Goal: Transaction & Acquisition: Purchase product/service

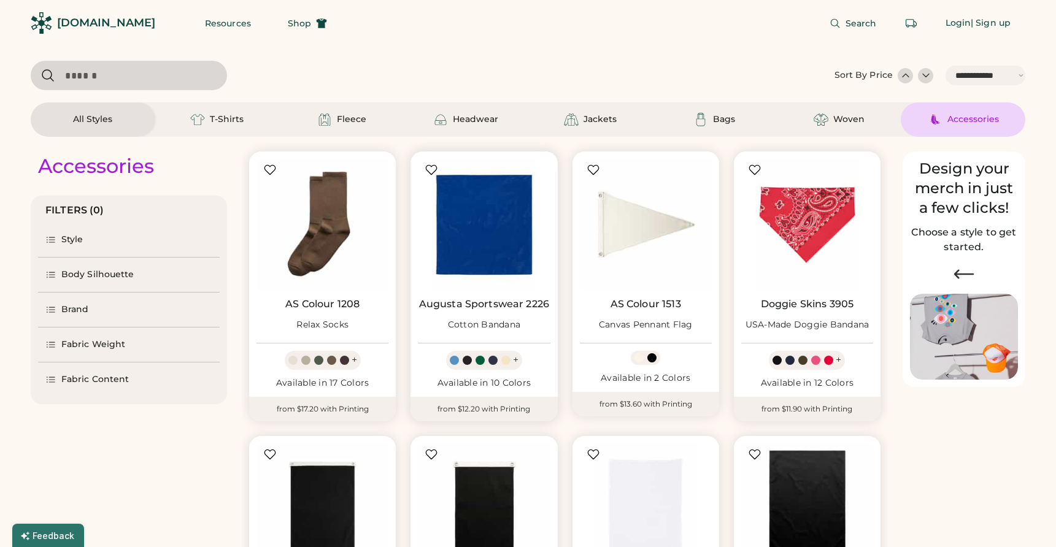
select select "*****"
click at [462, 121] on div "Headwear" at bounding box center [475, 119] width 45 height 12
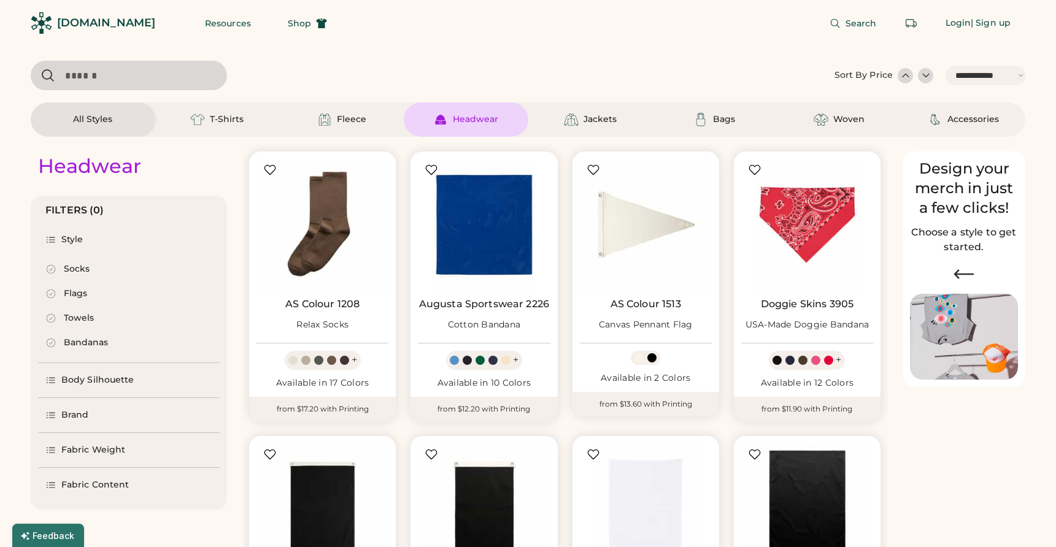
select select "*"
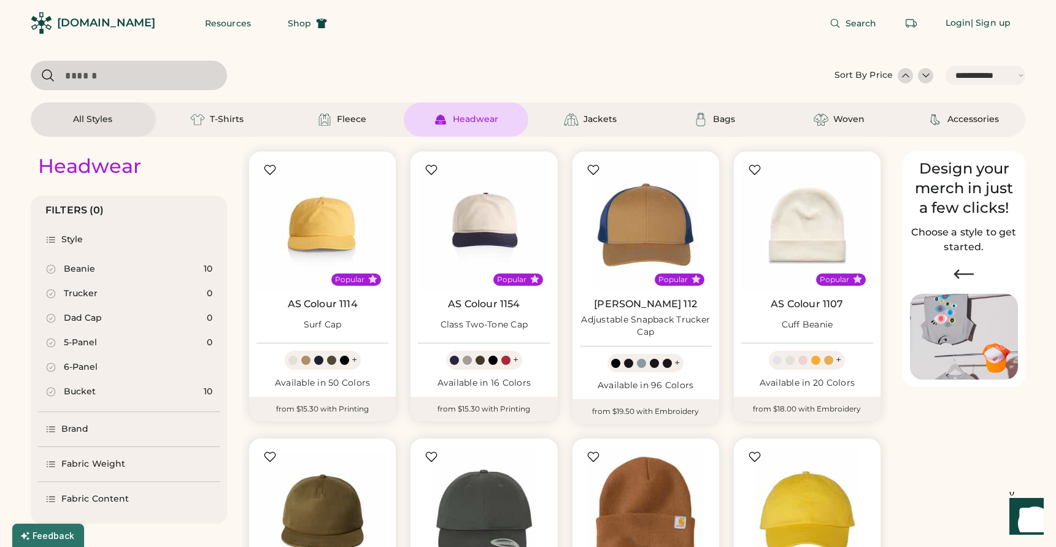
scroll to position [67, 0]
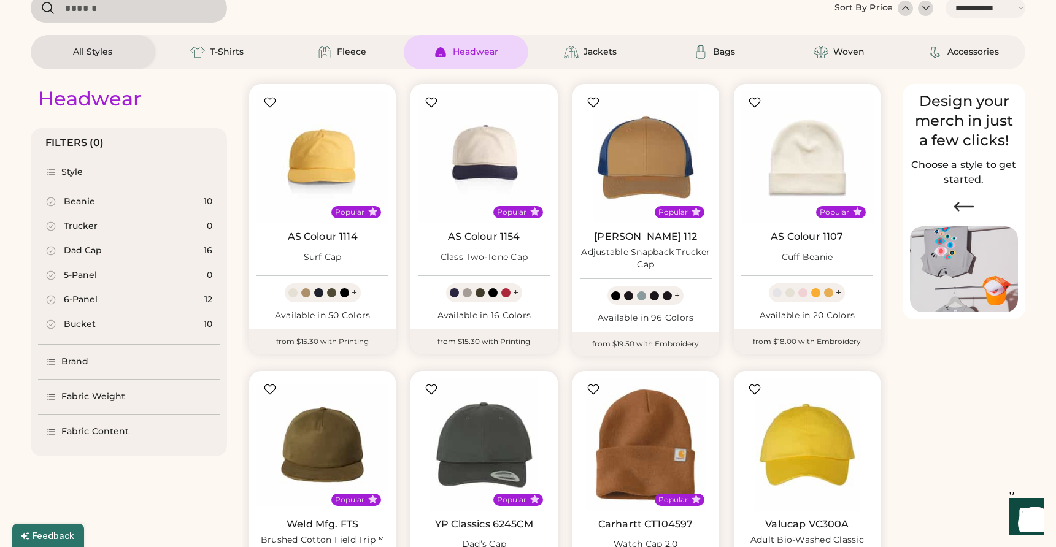
select select "*****"
select select "*"
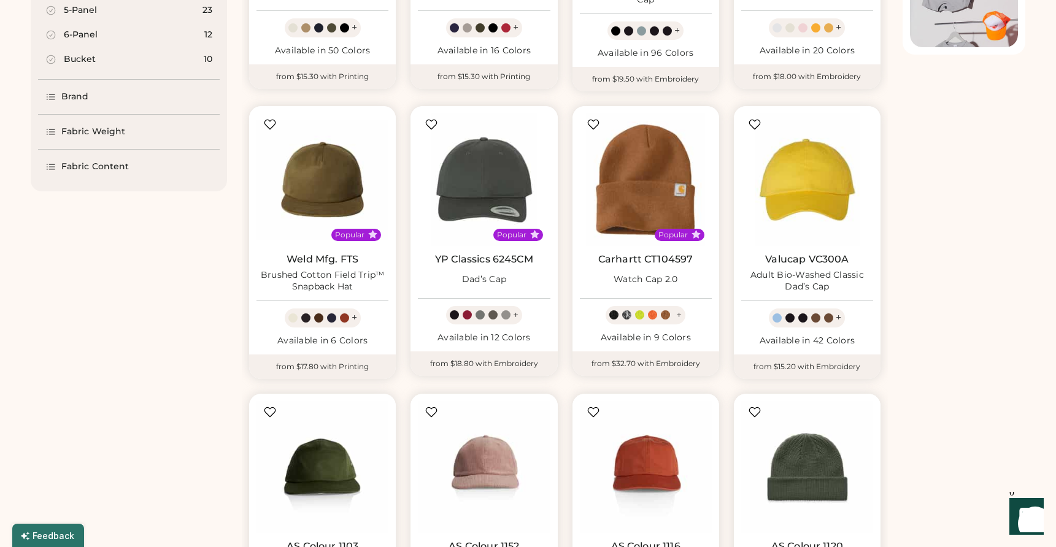
scroll to position [174, 0]
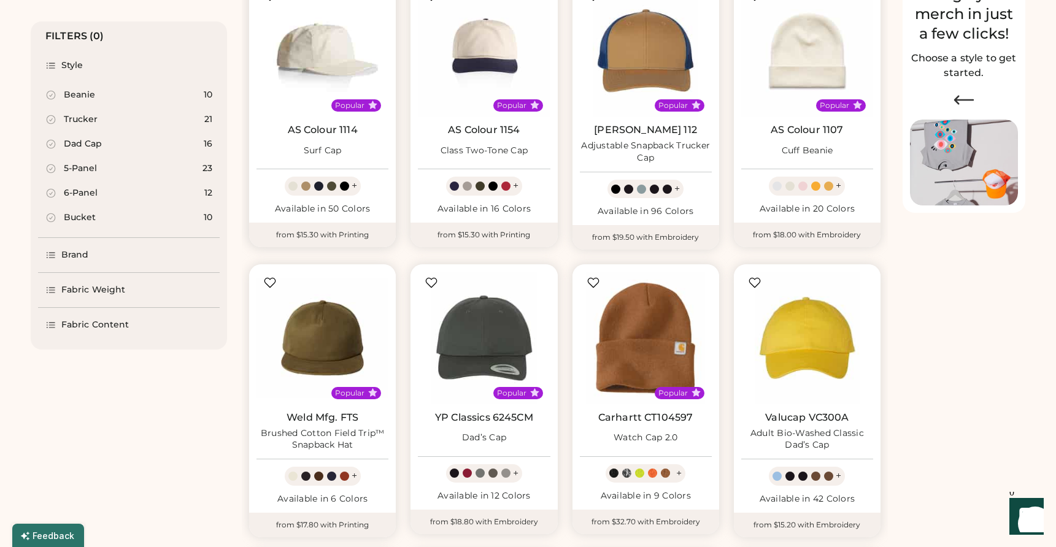
click at [312, 82] on img at bounding box center [322, 51] width 132 height 132
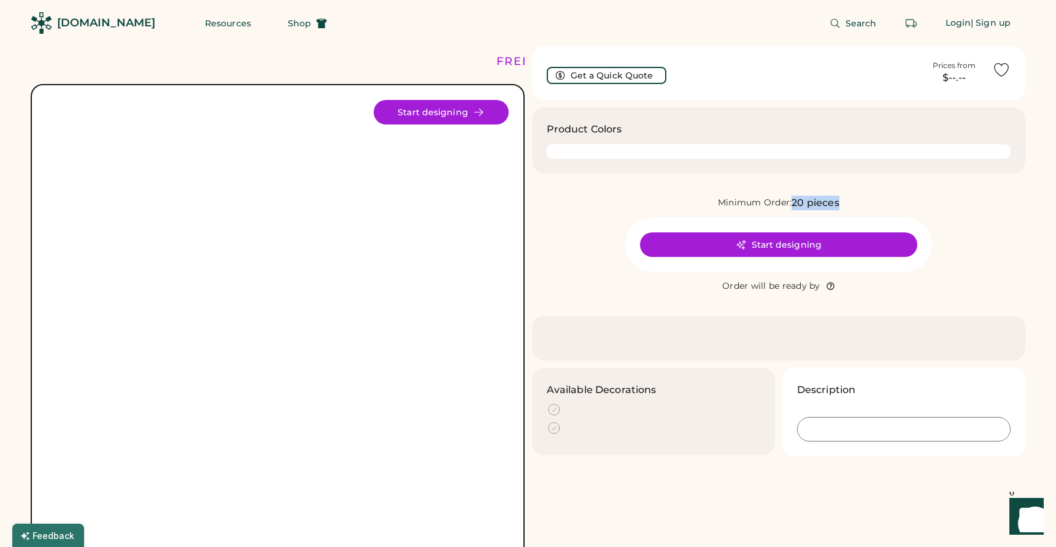
drag, startPoint x: 793, startPoint y: 206, endPoint x: 842, endPoint y: 205, distance: 48.5
click at [842, 205] on div "Minimum Order: 20 pieces" at bounding box center [779, 203] width 494 height 15
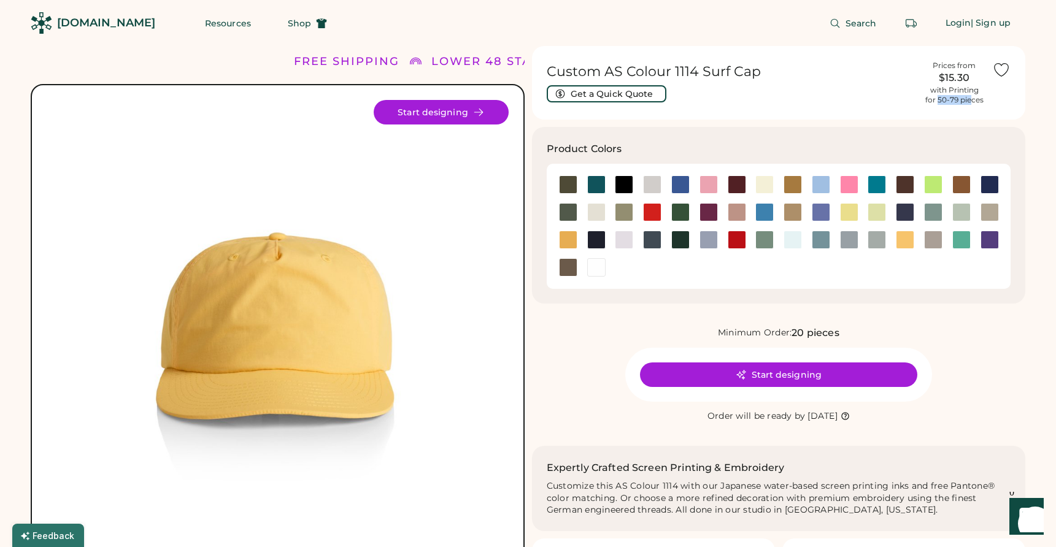
drag, startPoint x: 938, startPoint y: 102, endPoint x: 971, endPoint y: 100, distance: 33.2
click at [971, 100] on div "with Printing for 50-79 pieces" at bounding box center [954, 95] width 58 height 20
drag, startPoint x: 986, startPoint y: 101, endPoint x: 924, endPoint y: 61, distance: 73.2
click at [924, 61] on div "Custom AS Colour 1114 Surf Cap Get a Quick Quote Prices from $15.30 with Printi…" at bounding box center [779, 83] width 494 height 74
copy div "Prices from $15.30 with Printing for 50-79 pieces"
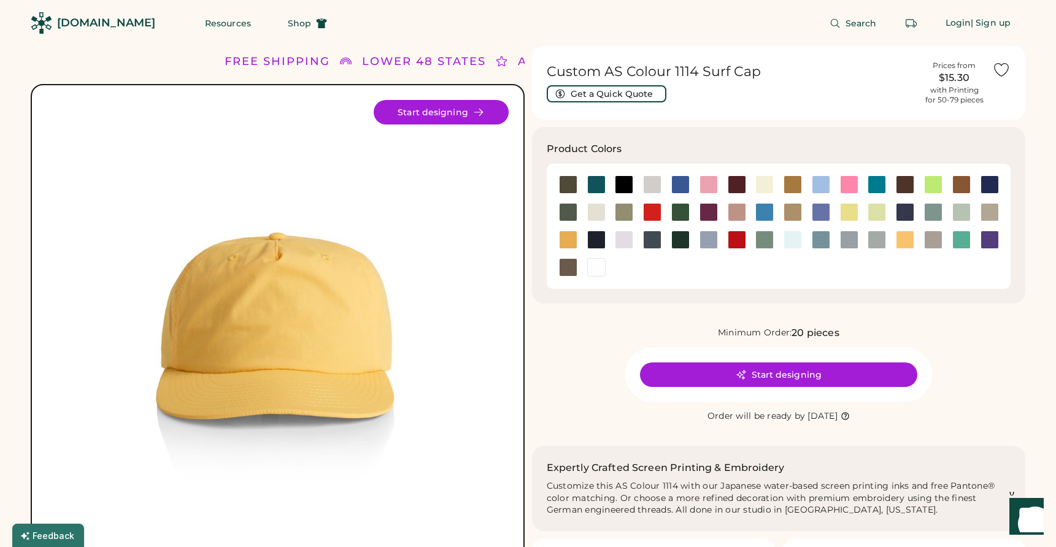
click at [945, 77] on div "$15.30" at bounding box center [953, 78] width 61 height 15
drag, startPoint x: 856, startPoint y: 416, endPoint x: 685, endPoint y: 416, distance: 171.2
click at [685, 416] on div "Order will be ready by Tuesday, Nov. 4" at bounding box center [778, 416] width 245 height 12
click at [850, 417] on icon at bounding box center [844, 416] width 9 height 9
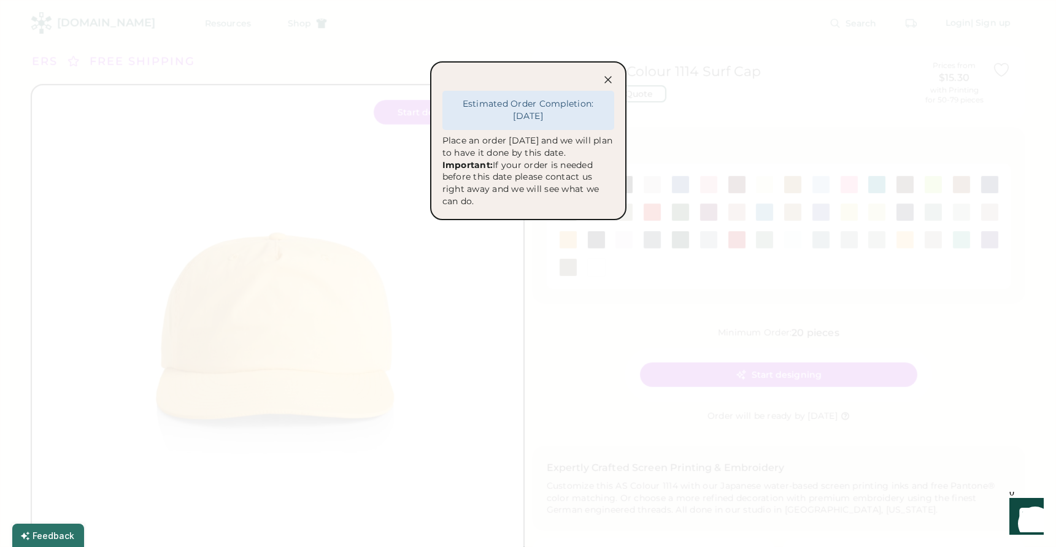
click at [605, 82] on icon at bounding box center [608, 80] width 12 height 12
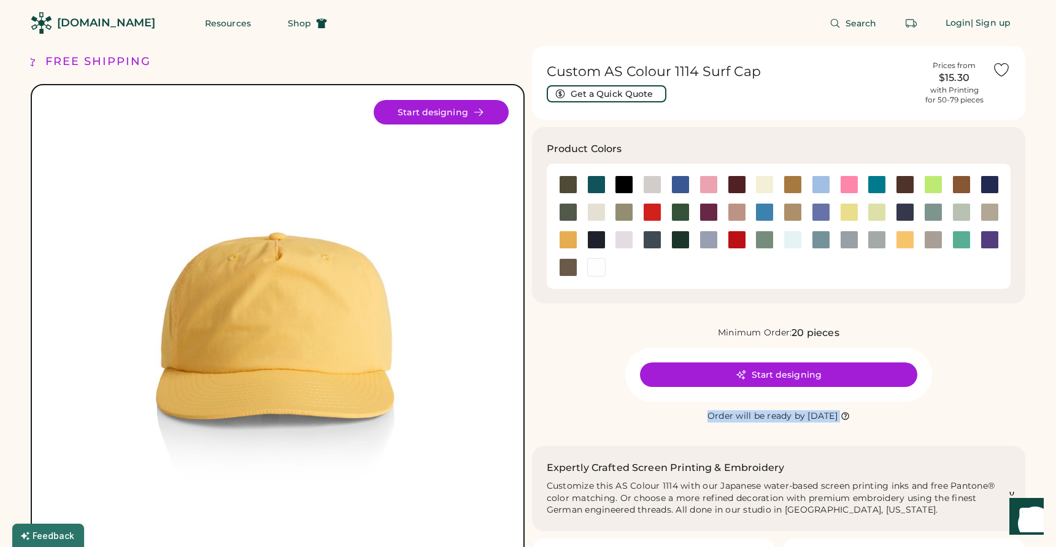
drag, startPoint x: 879, startPoint y: 419, endPoint x: 671, endPoint y: 420, distance: 208.0
click at [671, 420] on div "Order will be ready by Tuesday, Nov. 4" at bounding box center [778, 416] width 245 height 12
click at [649, 209] on div at bounding box center [652, 212] width 18 height 18
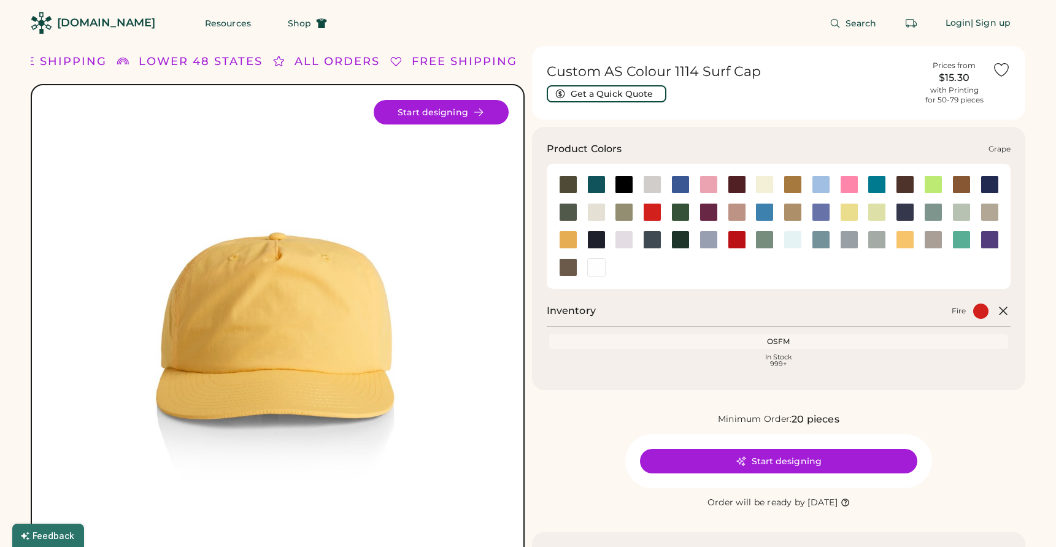
click at [694, 215] on div at bounding box center [708, 212] width 28 height 18
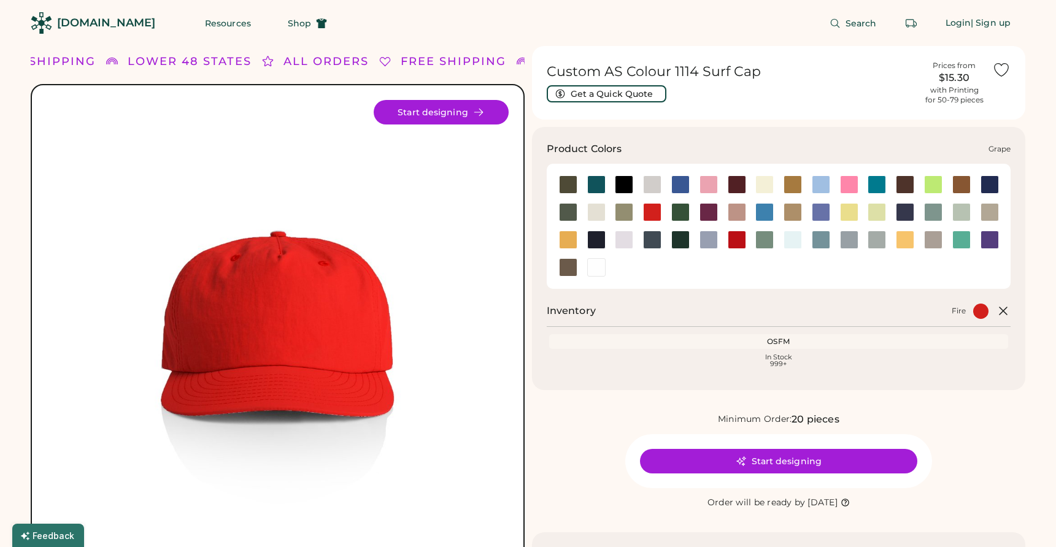
click at [705, 213] on div at bounding box center [708, 212] width 18 height 18
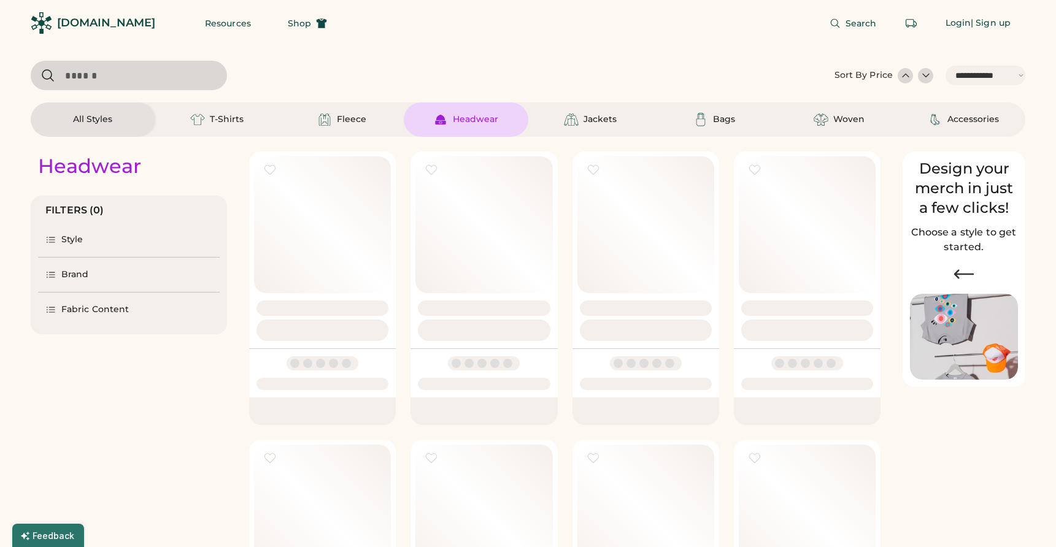
select select "*****"
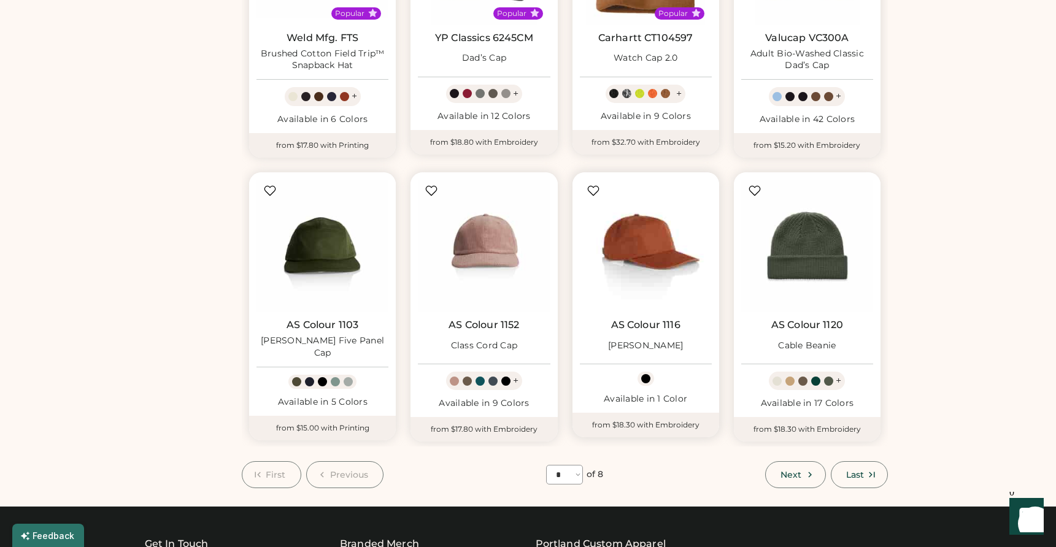
scroll to position [569, 0]
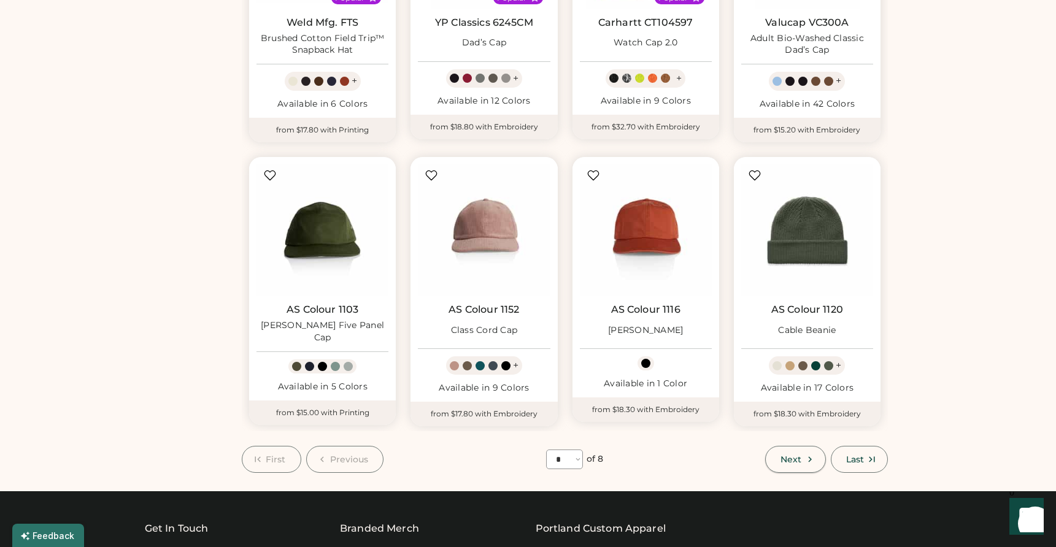
click at [796, 452] on button "Next" at bounding box center [795, 459] width 60 height 27
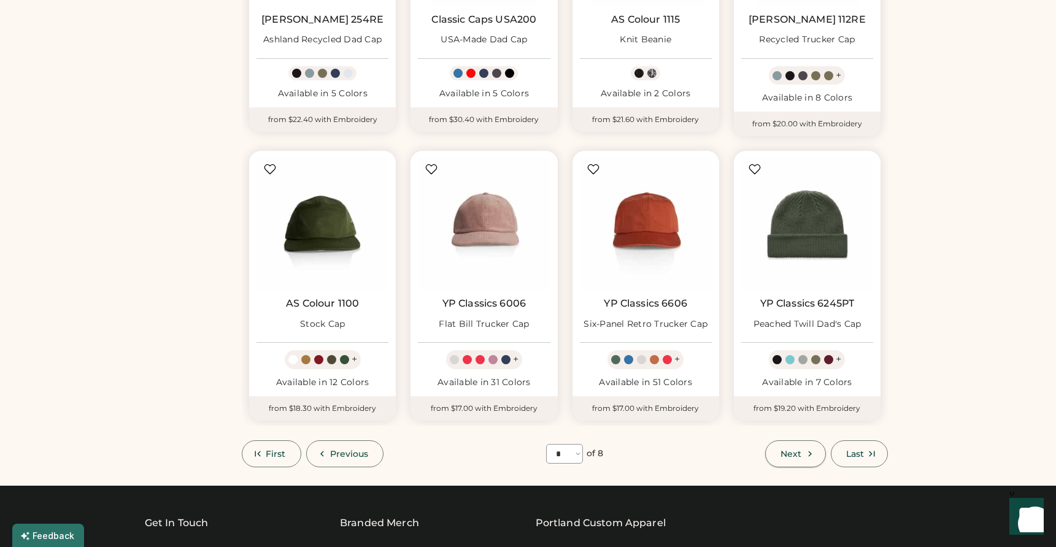
select select "*"
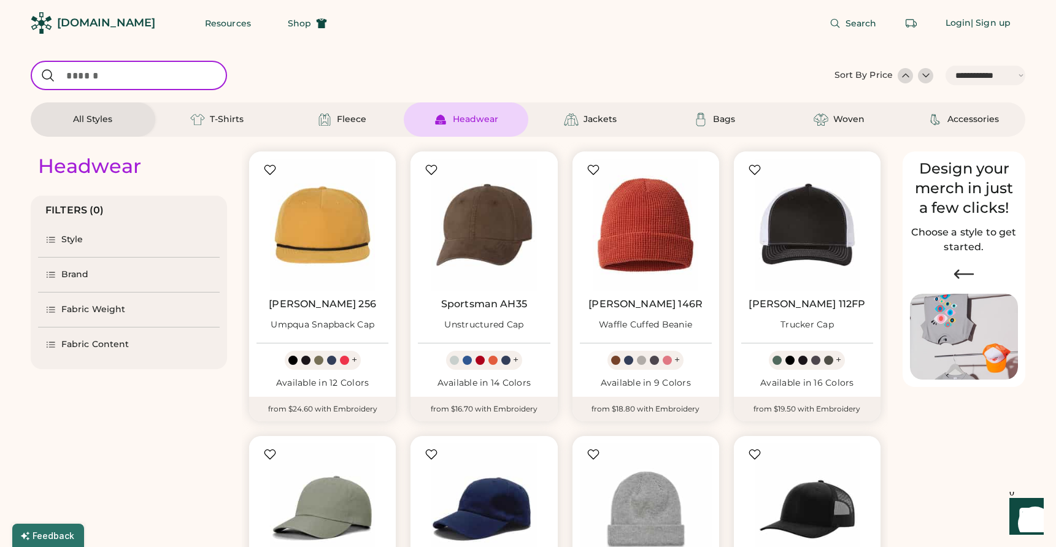
click at [116, 81] on input "input" at bounding box center [129, 75] width 196 height 29
type input "*******"
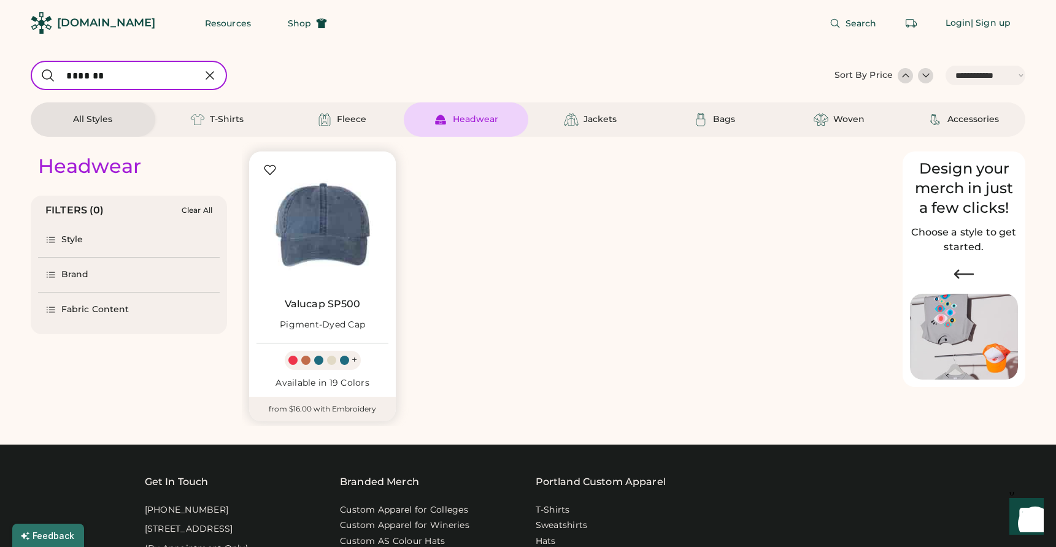
click at [329, 247] on img at bounding box center [322, 225] width 132 height 132
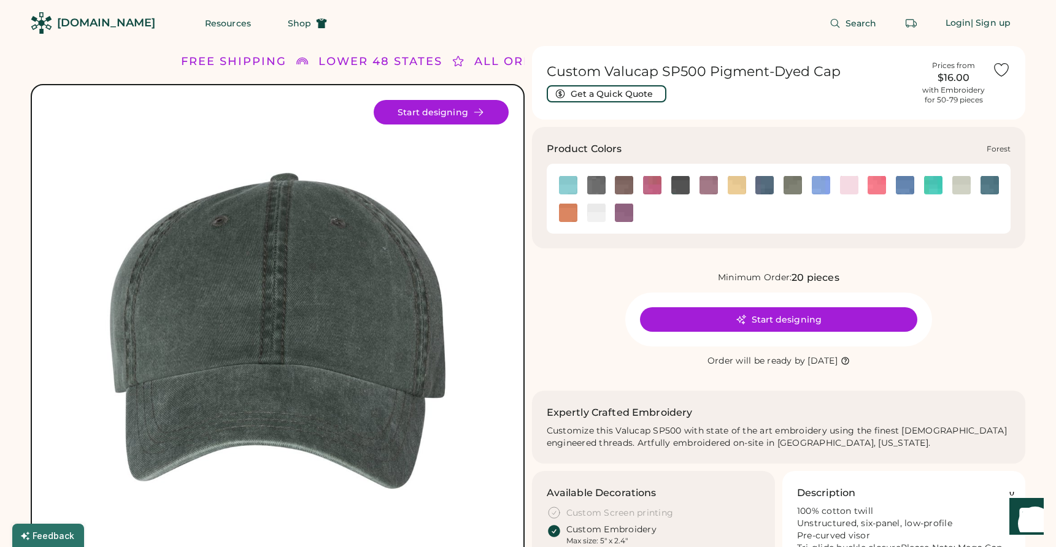
click at [685, 185] on img at bounding box center [680, 185] width 18 height 18
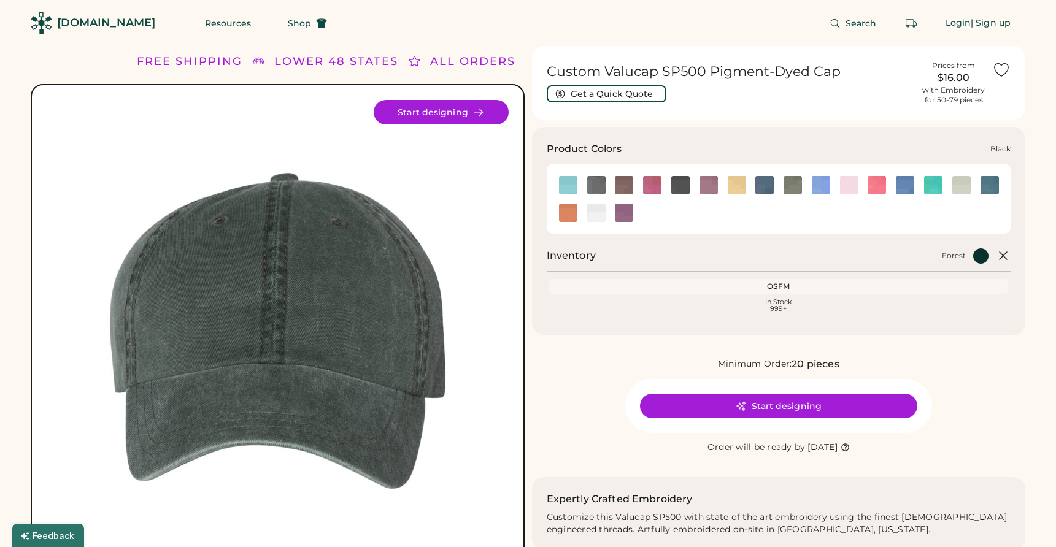
click at [597, 188] on img at bounding box center [596, 185] width 18 height 18
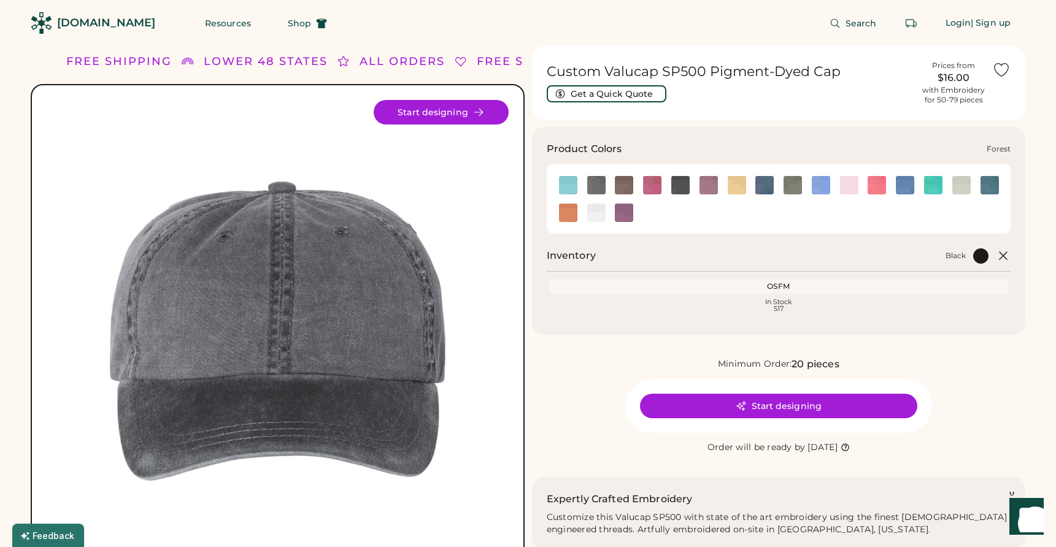
click at [681, 183] on img at bounding box center [680, 185] width 18 height 18
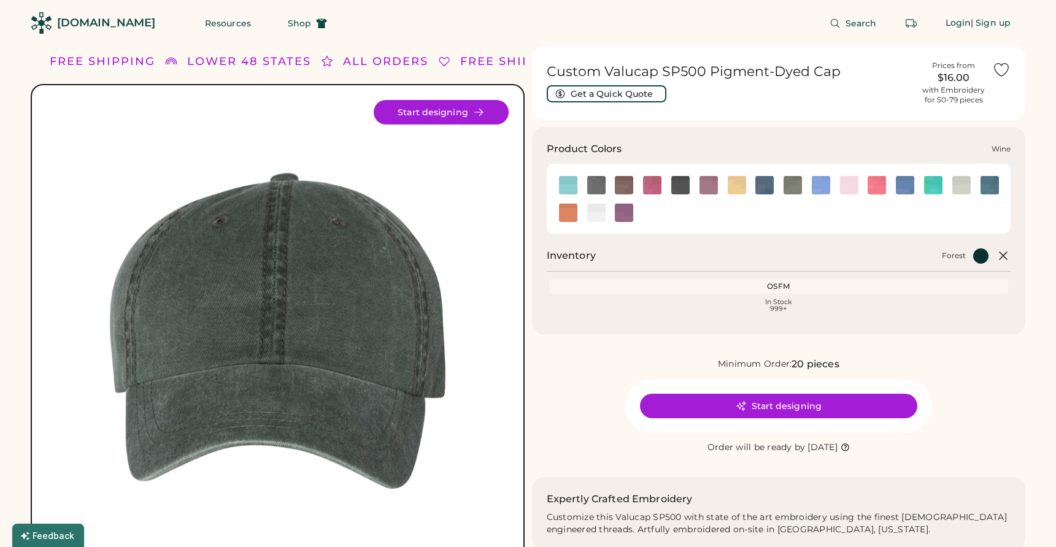
click at [626, 218] on img at bounding box center [624, 213] width 18 height 18
click at [587, 218] on img at bounding box center [596, 213] width 18 height 18
click at [571, 218] on img at bounding box center [568, 213] width 18 height 18
click at [571, 214] on img at bounding box center [568, 213] width 18 height 18
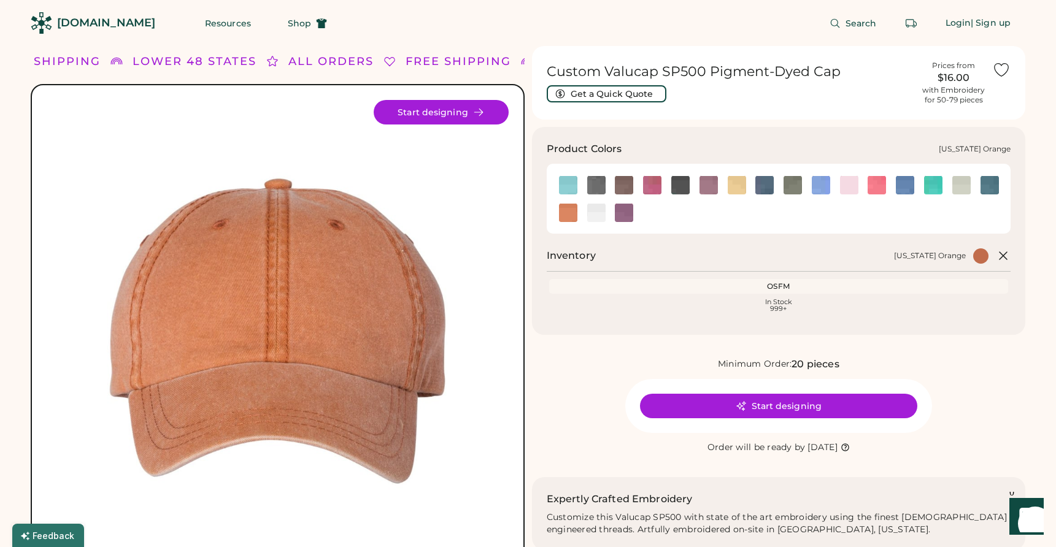
click at [569, 186] on img at bounding box center [568, 185] width 18 height 18
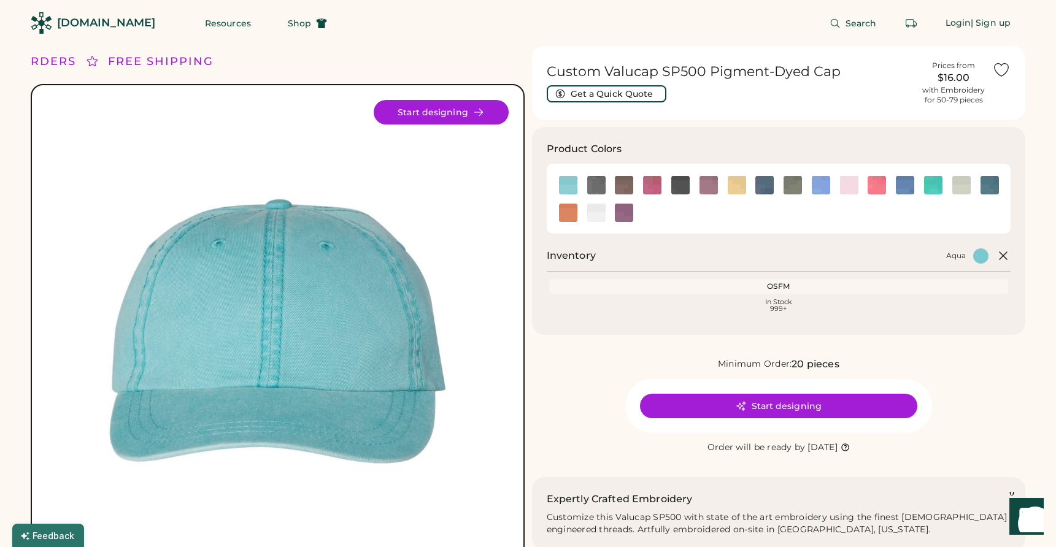
drag, startPoint x: 786, startPoint y: 450, endPoint x: 869, endPoint y: 450, distance: 82.8
click at [850, 450] on div "Tuesday, Nov. 4" at bounding box center [828, 448] width 42 height 12
click at [850, 450] on icon at bounding box center [844, 447] width 9 height 9
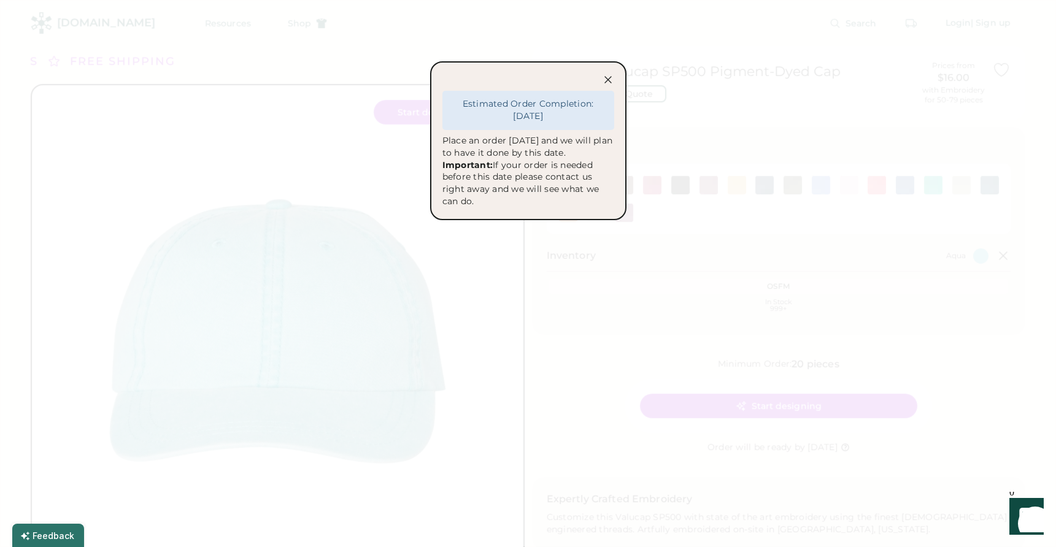
click at [609, 83] on icon at bounding box center [608, 80] width 12 height 12
